Goal: Transaction & Acquisition: Purchase product/service

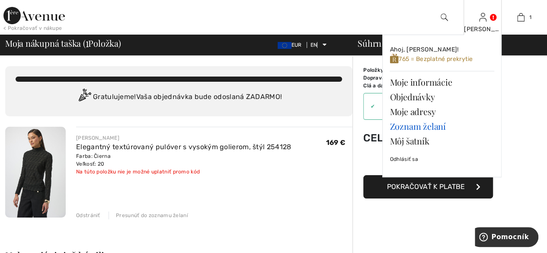
click at [414, 125] on font "Zoznam želaní" at bounding box center [417, 126] width 56 height 12
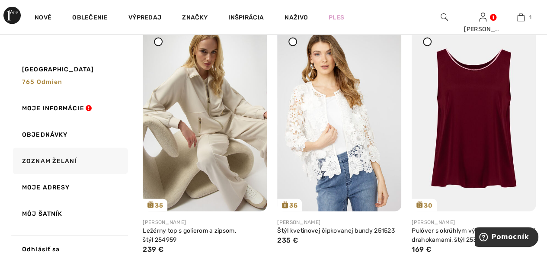
scroll to position [977, 0]
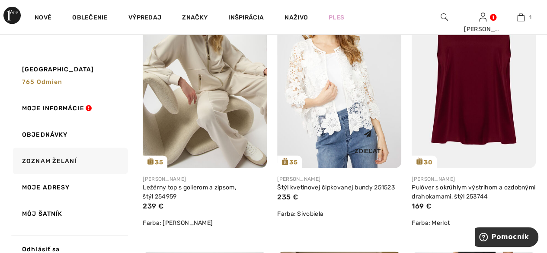
click at [357, 112] on img at bounding box center [339, 75] width 124 height 186
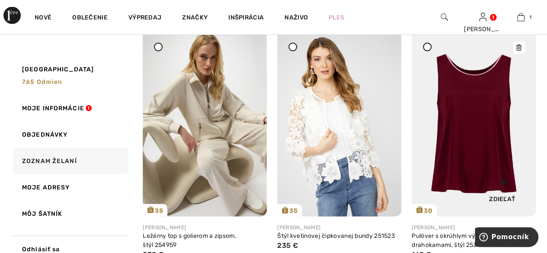
scroll to position [891, 0]
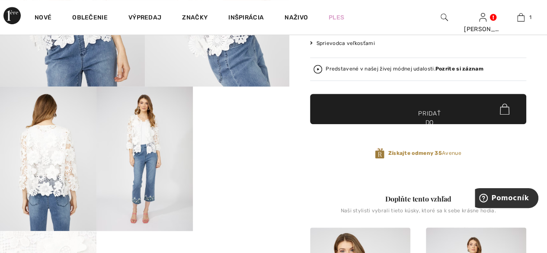
scroll to position [130, 0]
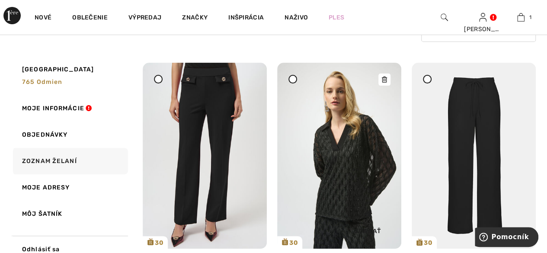
scroll to position [113, 0]
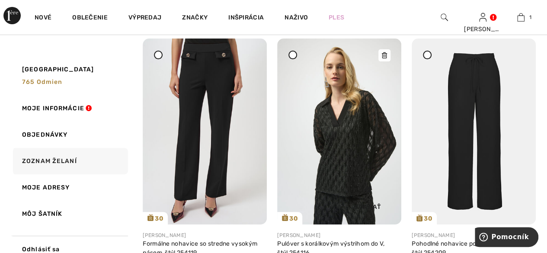
click at [341, 164] on img at bounding box center [339, 131] width 124 height 186
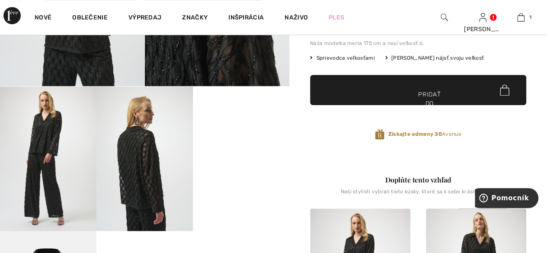
scroll to position [86, 0]
click at [144, 173] on img at bounding box center [144, 158] width 96 height 144
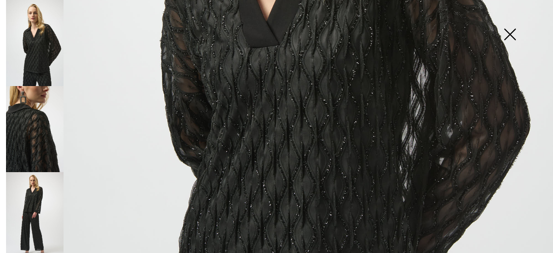
scroll to position [475, 0]
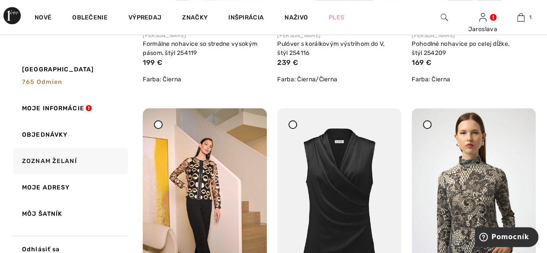
scroll to position [372, 0]
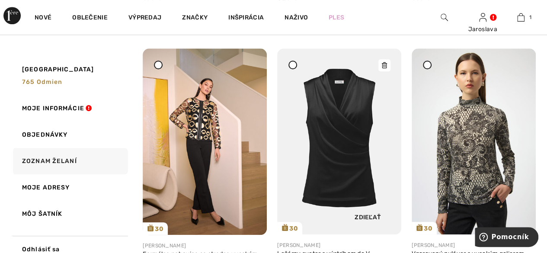
click at [331, 146] on img at bounding box center [339, 141] width 124 height 186
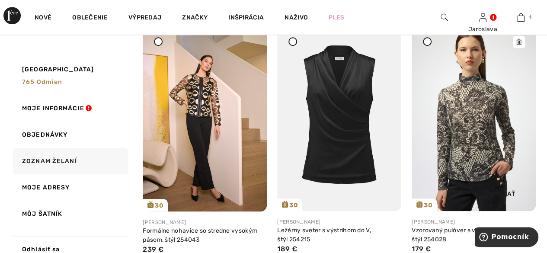
scroll to position [416, 0]
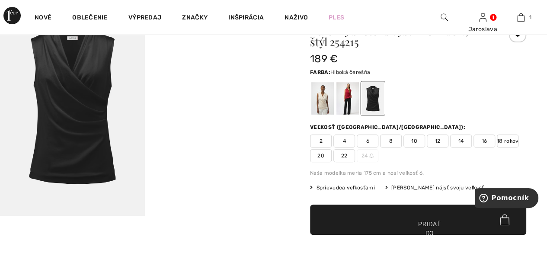
click at [345, 95] on div at bounding box center [347, 98] width 22 height 32
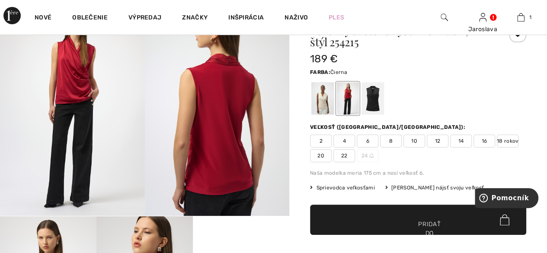
click at [372, 99] on div at bounding box center [372, 98] width 22 height 32
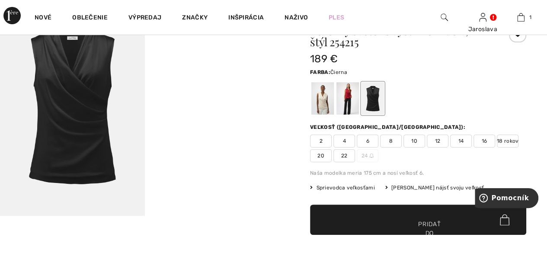
click at [505, 142] on font "18 rokov" at bounding box center [507, 141] width 22 height 6
drag, startPoint x: 433, startPoint y: 225, endPoint x: 359, endPoint y: 210, distance: 75.4
click at [433, 224] on font "Pridať do košíka" at bounding box center [429, 232] width 22 height 27
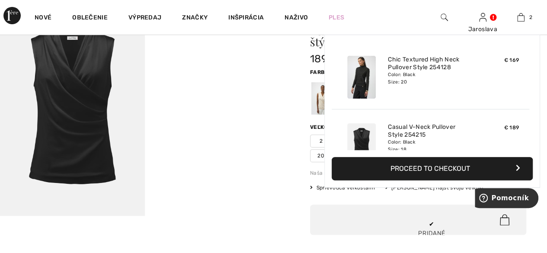
scroll to position [26, 0]
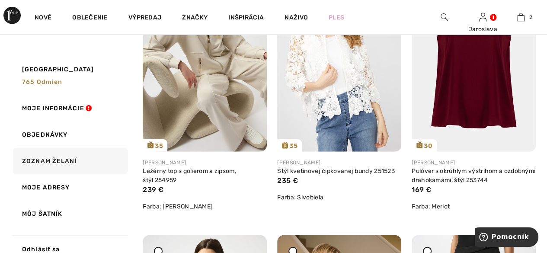
scroll to position [951, 0]
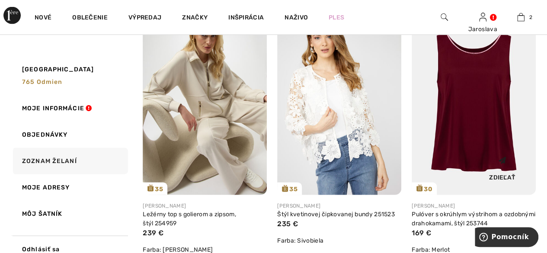
drag, startPoint x: 480, startPoint y: 131, endPoint x: 493, endPoint y: 137, distance: 14.8
click at [480, 130] on img at bounding box center [473, 102] width 124 height 186
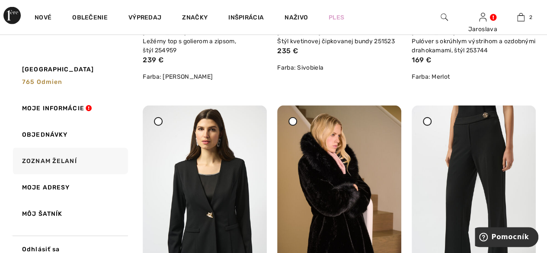
scroll to position [1156, 0]
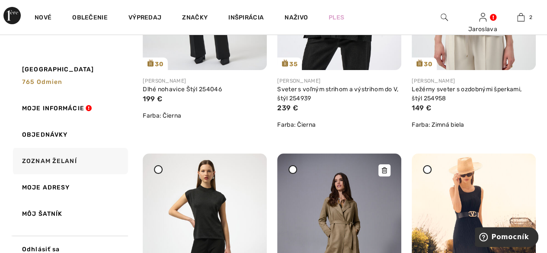
scroll to position [1669, 0]
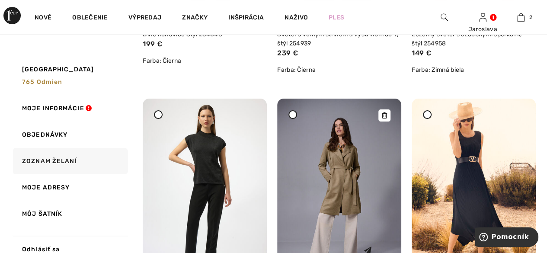
click at [340, 202] on img at bounding box center [339, 192] width 124 height 186
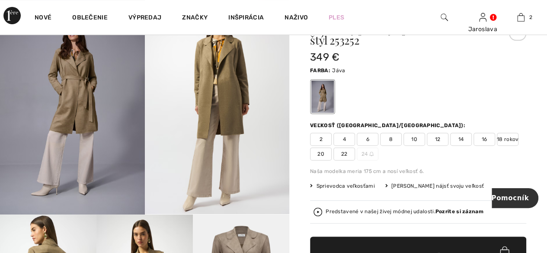
scroll to position [86, 0]
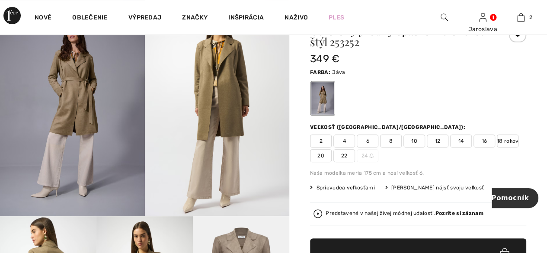
click at [510, 142] on font "18 rokov" at bounding box center [507, 141] width 22 height 6
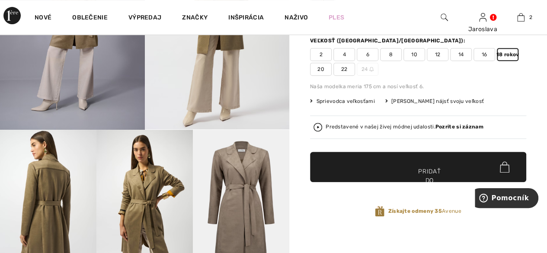
click at [437, 171] on font "Pridať do košíka" at bounding box center [429, 180] width 22 height 27
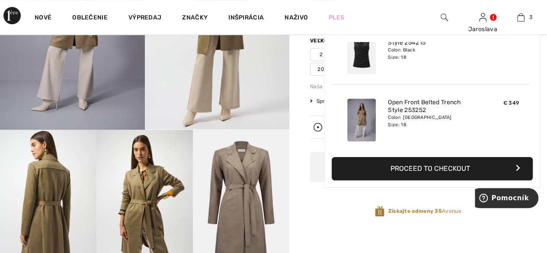
scroll to position [94, 0]
